Goal: Task Accomplishment & Management: Use online tool/utility

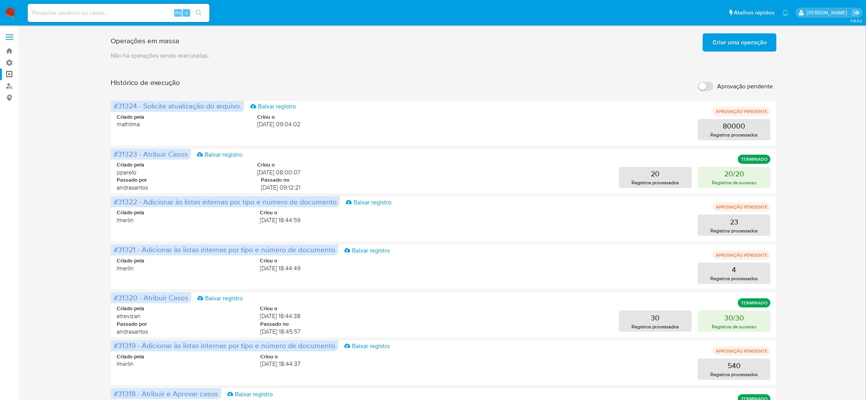
click at [694, 78] on label "Aprovação pendente" at bounding box center [735, 86] width 82 height 17
click at [698, 82] on input "Aprovação pendente" at bounding box center [705, 86] width 15 height 9
checkbox input "true"
click at [708, 78] on label "Aprovação pendente" at bounding box center [735, 86] width 82 height 17
click at [708, 82] on input "Aprovação pendente" at bounding box center [705, 86] width 15 height 9
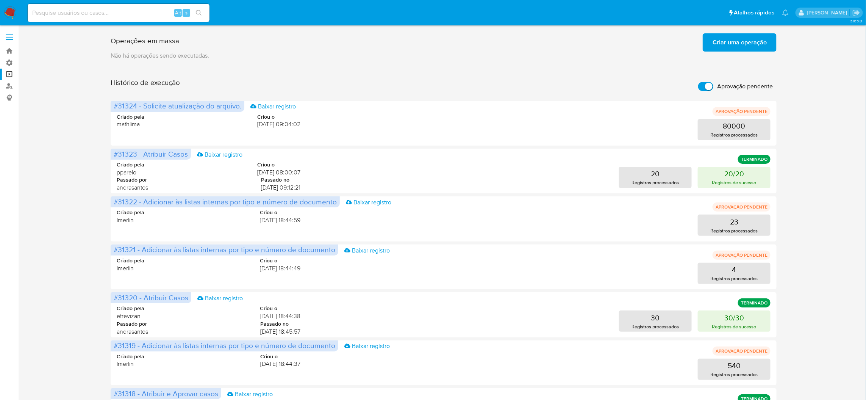
checkbox input "true"
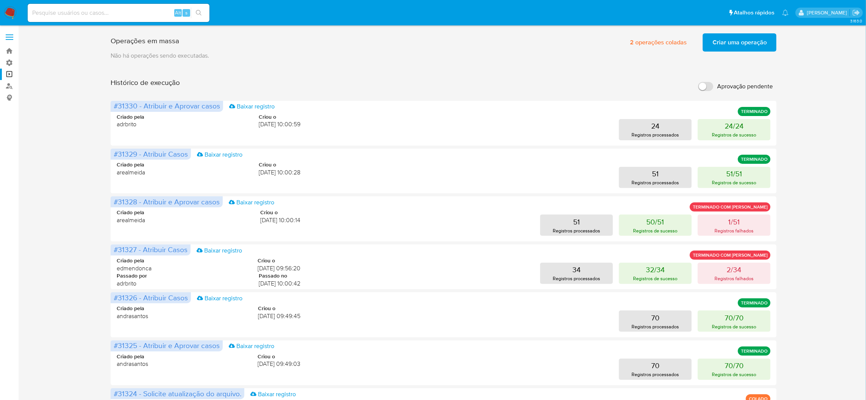
click at [708, 78] on label "Aprovação pendente" at bounding box center [735, 86] width 82 height 17
click at [708, 82] on input "Aprovação pendente" at bounding box center [705, 86] width 15 height 9
checkbox input "true"
